Goal: Task Accomplishment & Management: Manage account settings

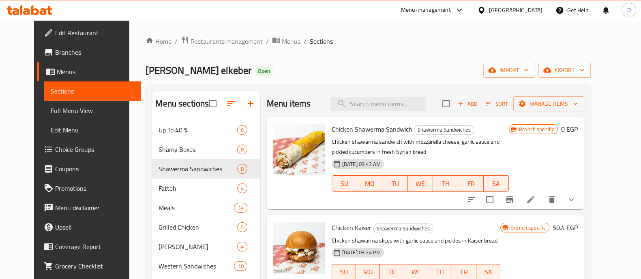
scroll to position [303, 0]
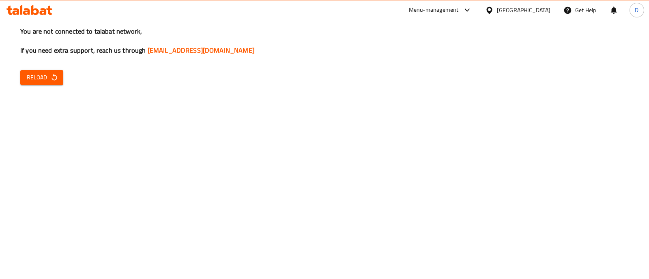
click at [41, 76] on span "Reload" at bounding box center [42, 78] width 30 height 10
click at [46, 75] on span "Reload" at bounding box center [42, 78] width 30 height 10
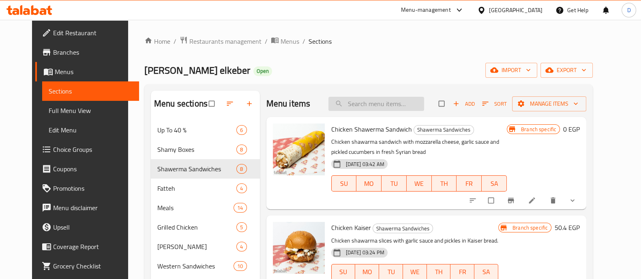
click at [346, 104] on input "search" at bounding box center [377, 104] width 96 height 14
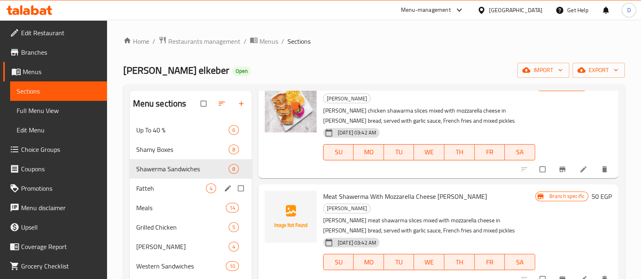
scroll to position [120, 0]
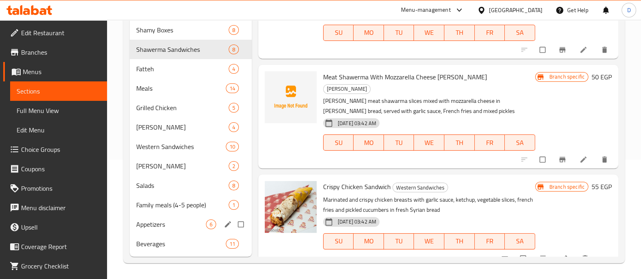
type input "fries"
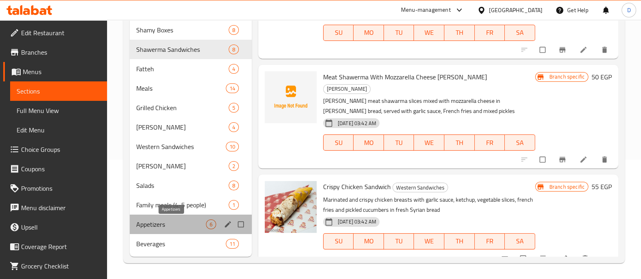
click at [170, 228] on span "Appetizers" at bounding box center [171, 225] width 70 height 10
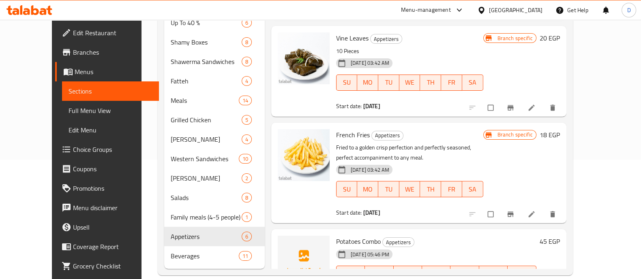
scroll to position [256, 0]
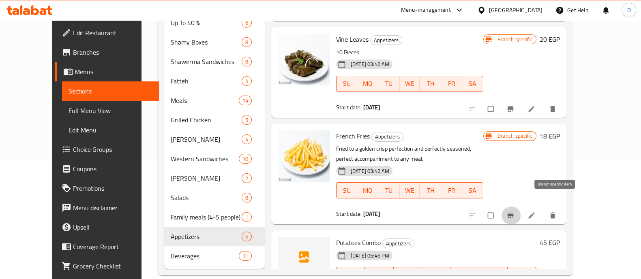
click at [515, 212] on icon "Branch-specific-item" at bounding box center [511, 216] width 8 height 8
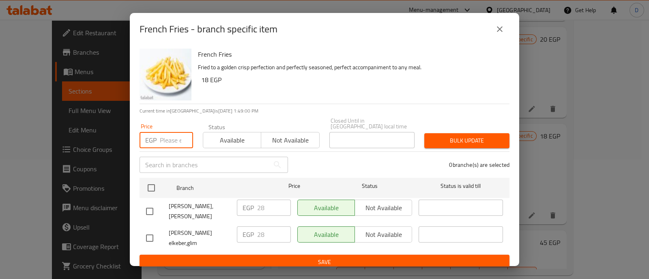
click at [162, 142] on input "number" at bounding box center [176, 140] width 33 height 16
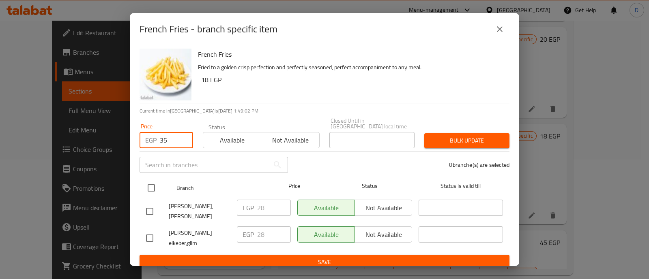
type input "35"
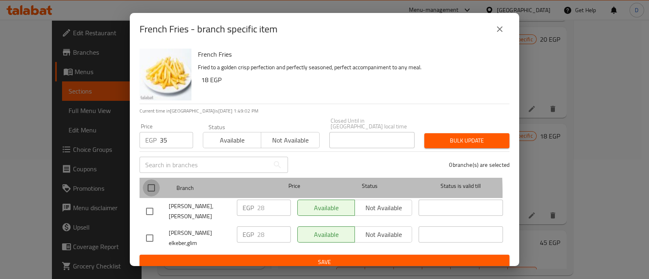
click at [148, 188] on input "checkbox" at bounding box center [151, 188] width 17 height 17
checkbox input "true"
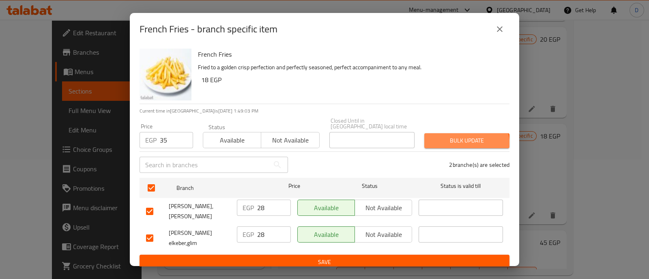
click at [456, 141] on button "Bulk update" at bounding box center [466, 140] width 85 height 15
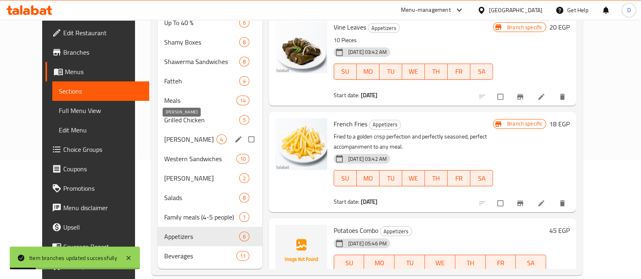
scroll to position [0, 0]
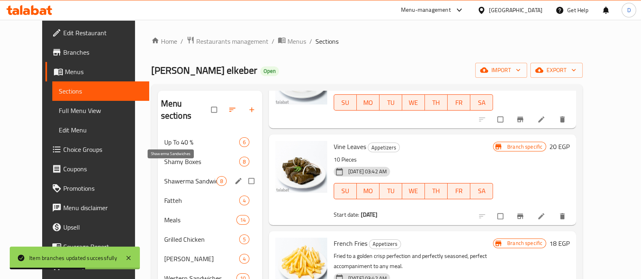
click at [174, 176] on span "Shawerma Sandwiches" at bounding box center [190, 181] width 52 height 10
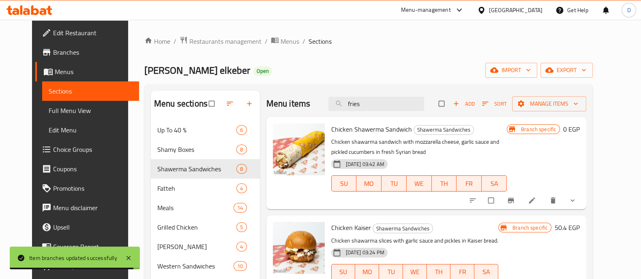
click at [577, 204] on icon "show more" at bounding box center [573, 201] width 8 height 8
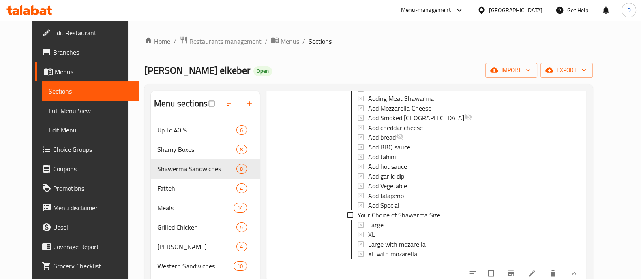
scroll to position [144, 0]
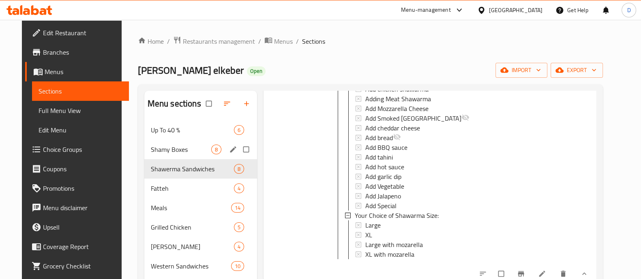
click at [155, 142] on div "[PERSON_NAME] Boxes 8" at bounding box center [200, 149] width 113 height 19
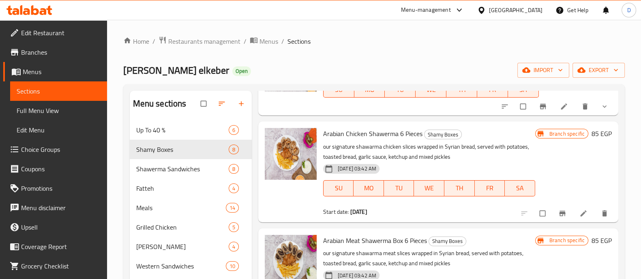
scroll to position [272, 0]
click at [596, 106] on button "show more" at bounding box center [605, 106] width 19 height 18
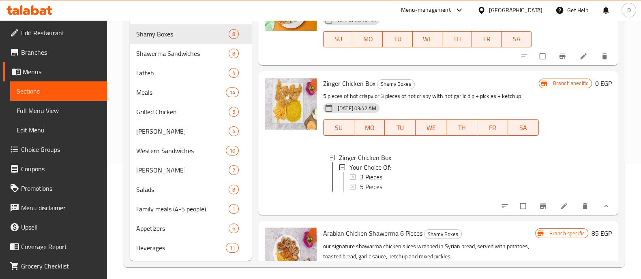
scroll to position [0, 0]
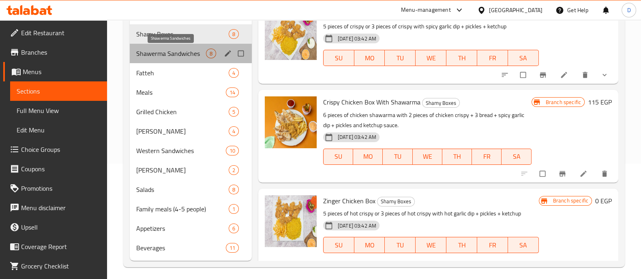
click at [178, 56] on span "Shawerma Sandwiches" at bounding box center [171, 54] width 70 height 10
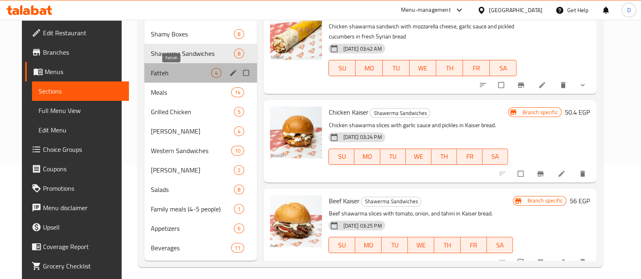
click at [168, 72] on span "Fatteh" at bounding box center [181, 73] width 61 height 10
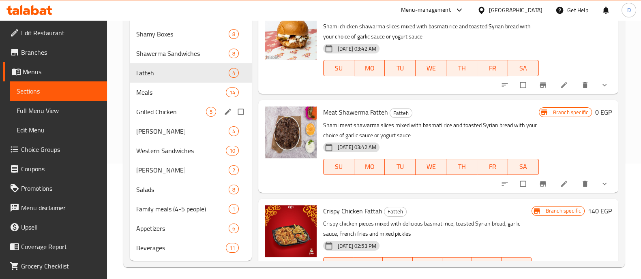
click at [166, 105] on div "Grilled Chicken 5" at bounding box center [191, 111] width 122 height 19
